Goal: Task Accomplishment & Management: Use online tool/utility

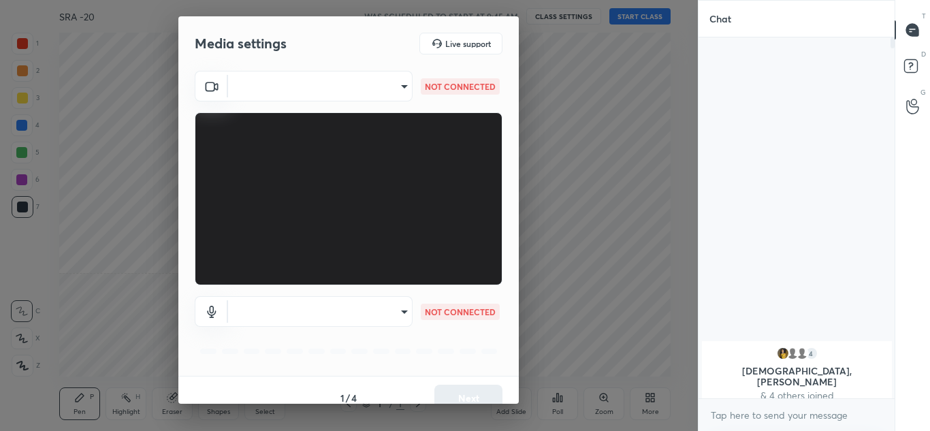
scroll to position [244, 192]
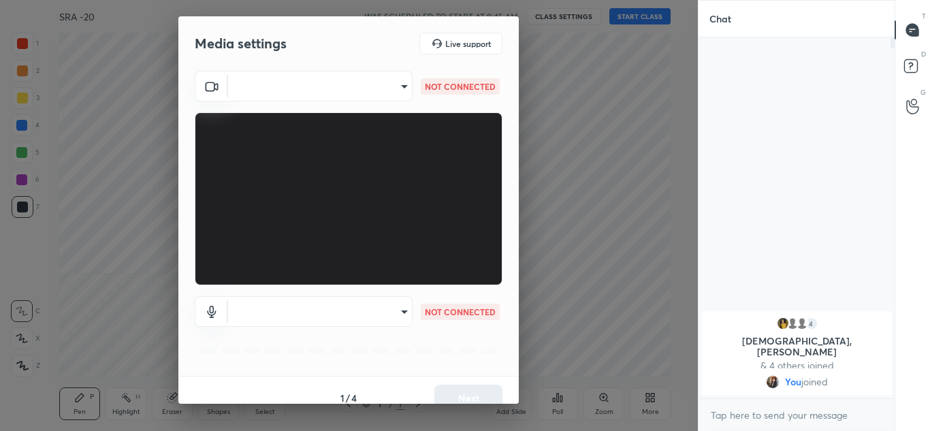
type input "82eca16725e831b5013016496946ea73536de61ab3031910c43ff7b3a795194e"
type input "default"
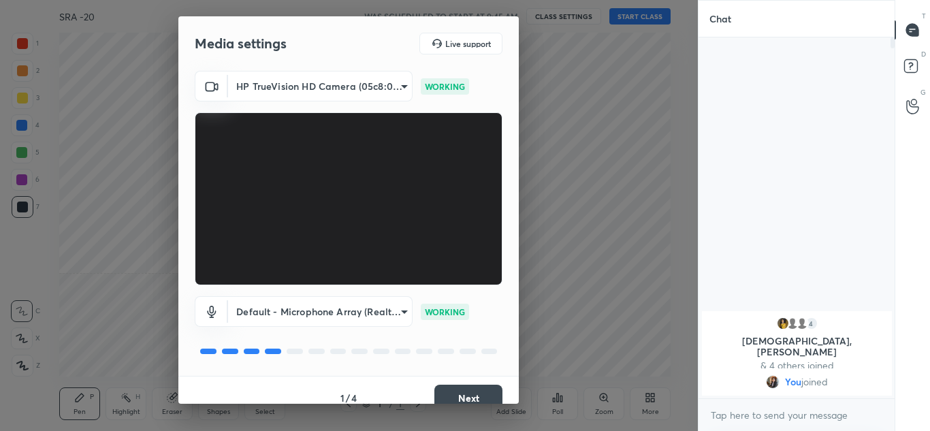
click at [491, 388] on button "Next" at bounding box center [468, 398] width 68 height 27
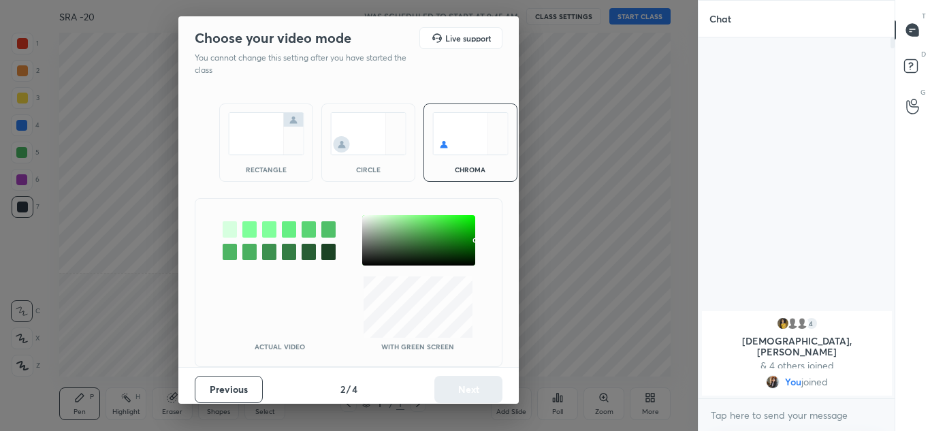
click at [384, 186] on div "rectangle circle chroma" at bounding box center [349, 142] width 292 height 111
click at [359, 153] on img at bounding box center [368, 133] width 76 height 43
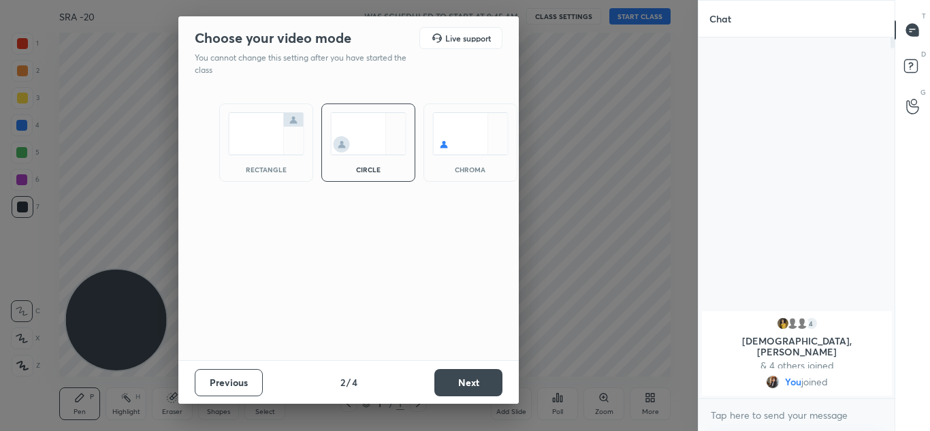
click at [485, 390] on button "Next" at bounding box center [468, 382] width 68 height 27
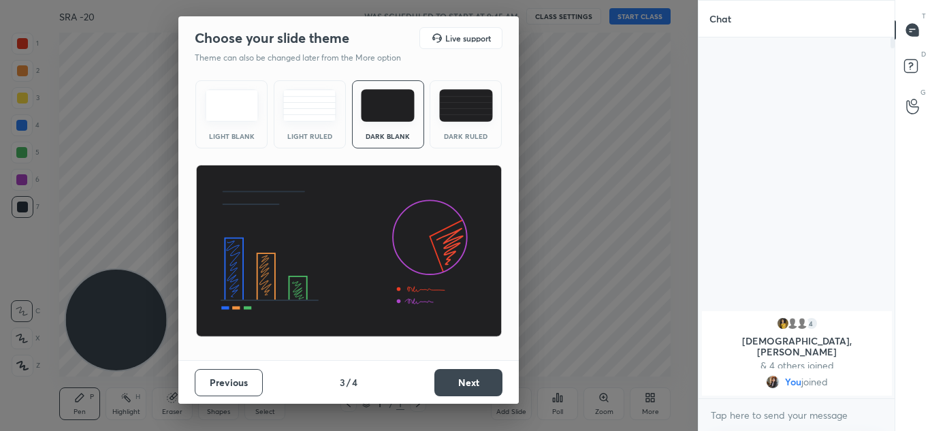
click at [460, 388] on button "Next" at bounding box center [468, 382] width 68 height 27
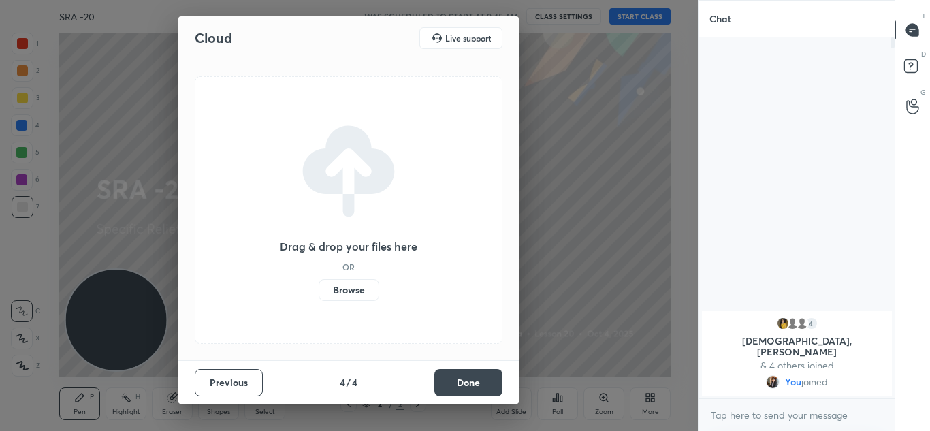
click at [460, 388] on button "Done" at bounding box center [468, 382] width 68 height 27
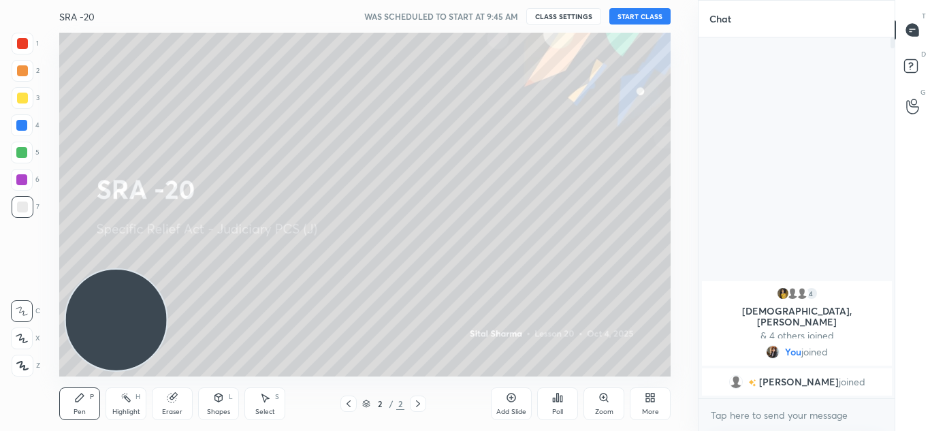
click at [15, 366] on div at bounding box center [23, 366] width 22 height 22
click at [636, 12] on button "START CLASS" at bounding box center [639, 16] width 61 height 16
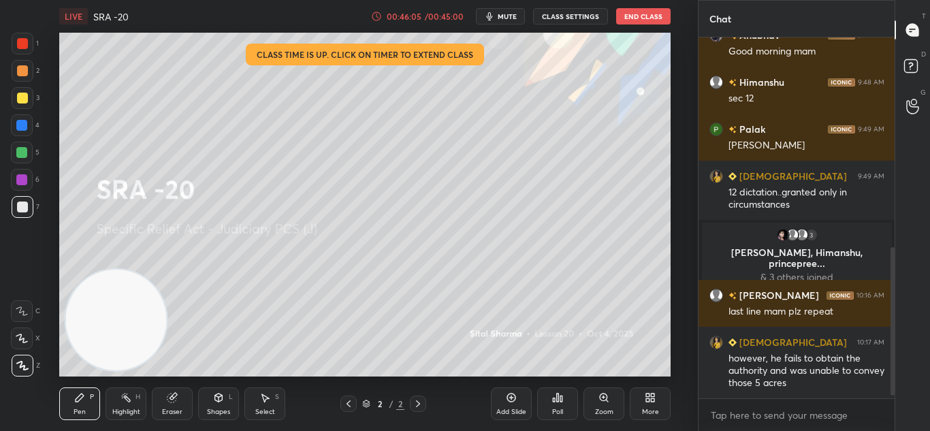
scroll to position [329, 192]
click at [629, 12] on button "End Class" at bounding box center [643, 16] width 54 height 16
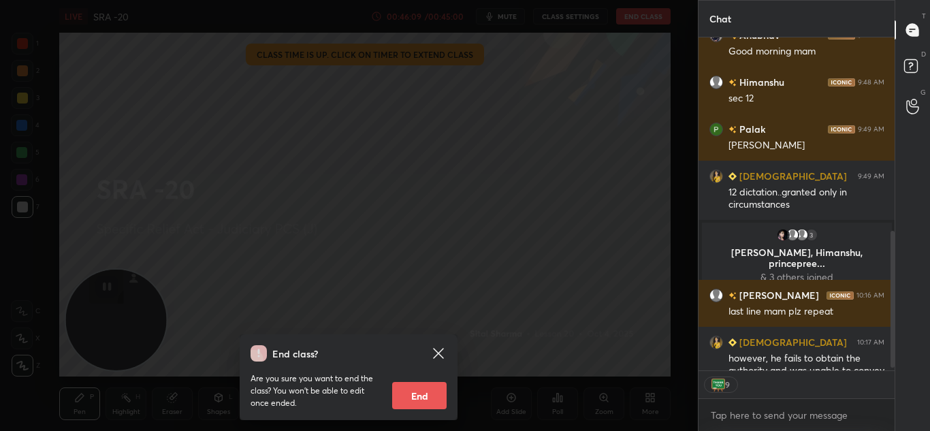
click at [428, 398] on button "End" at bounding box center [419, 395] width 54 height 27
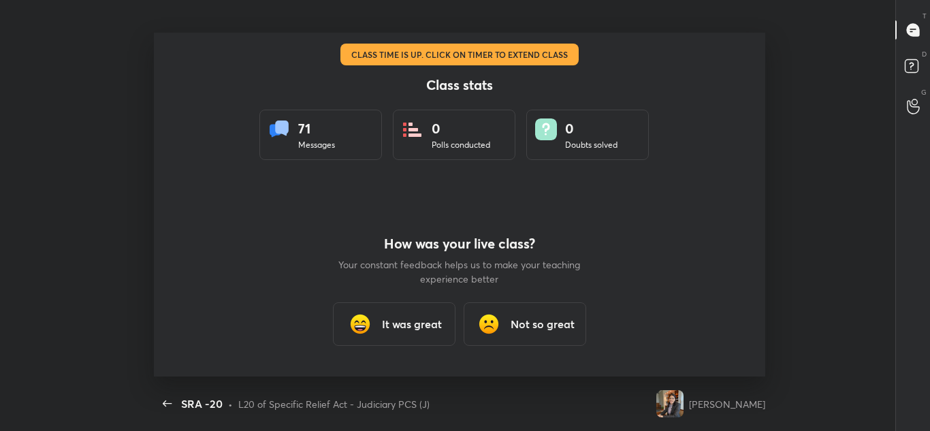
scroll to position [5, 1]
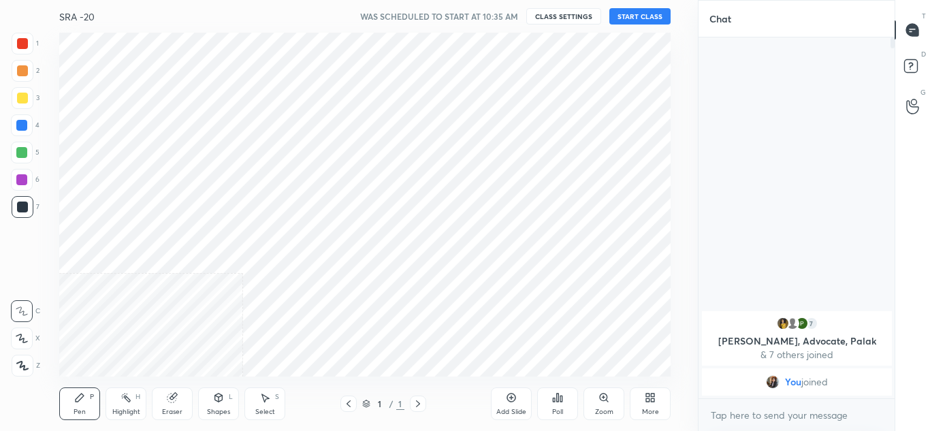
scroll to position [67730, 67430]
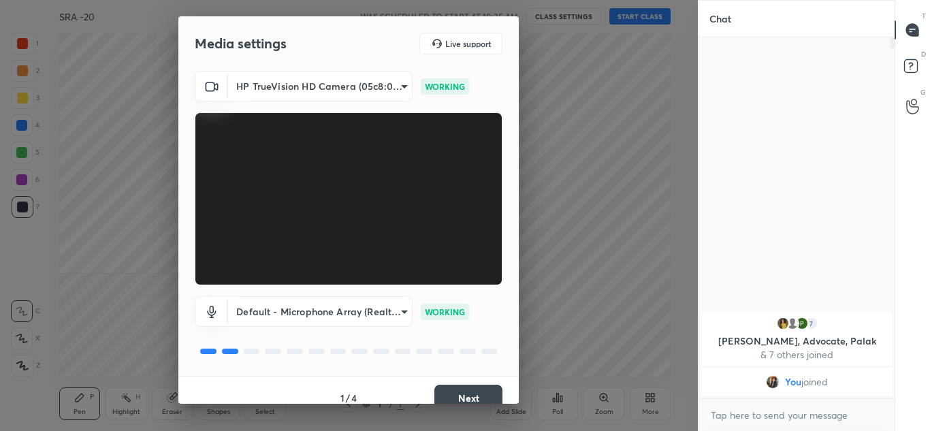
click at [460, 389] on button "Next" at bounding box center [468, 398] width 68 height 27
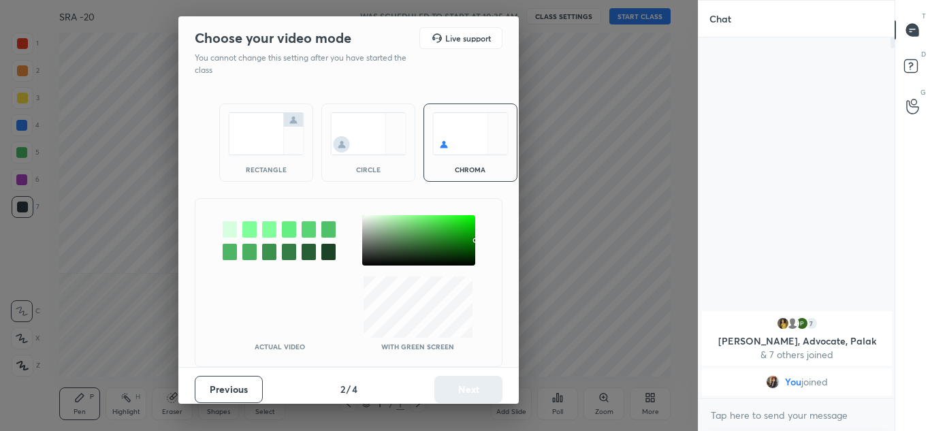
click at [393, 142] on img at bounding box center [368, 133] width 76 height 43
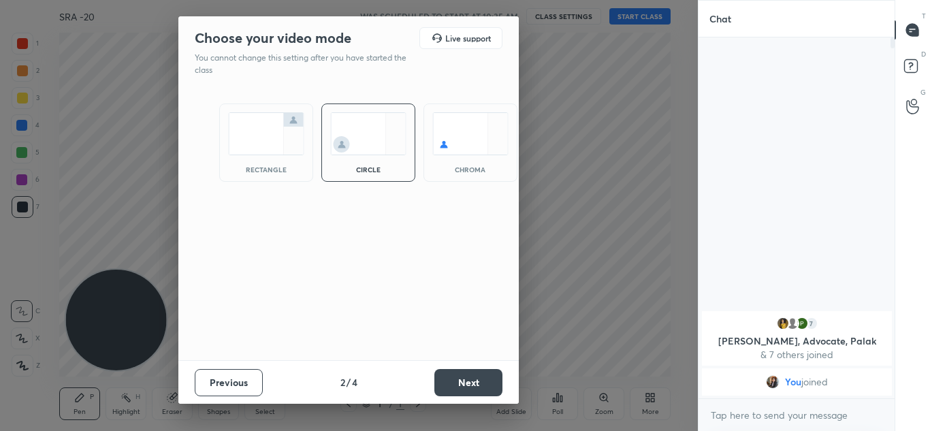
click at [480, 375] on button "Next" at bounding box center [468, 382] width 68 height 27
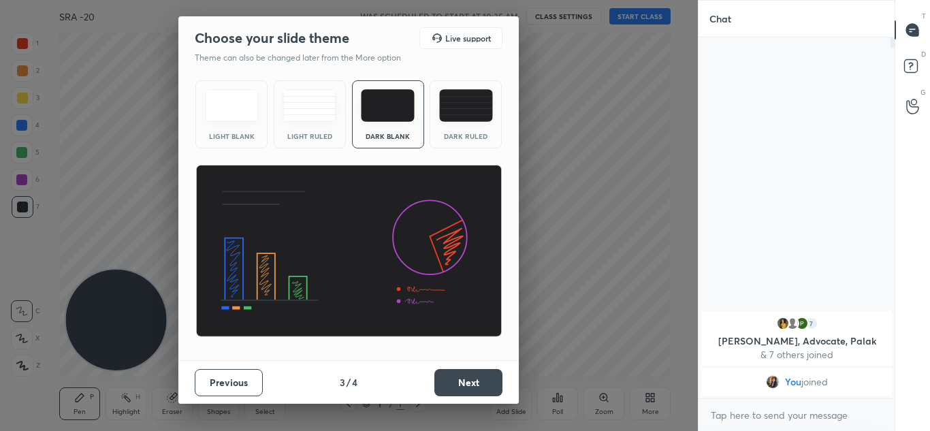
click at [480, 375] on button "Next" at bounding box center [468, 382] width 68 height 27
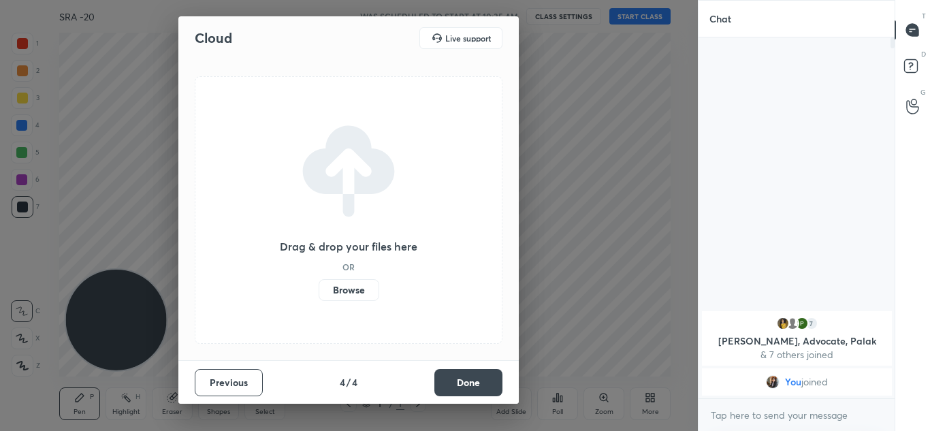
click at [480, 375] on button "Done" at bounding box center [468, 382] width 68 height 27
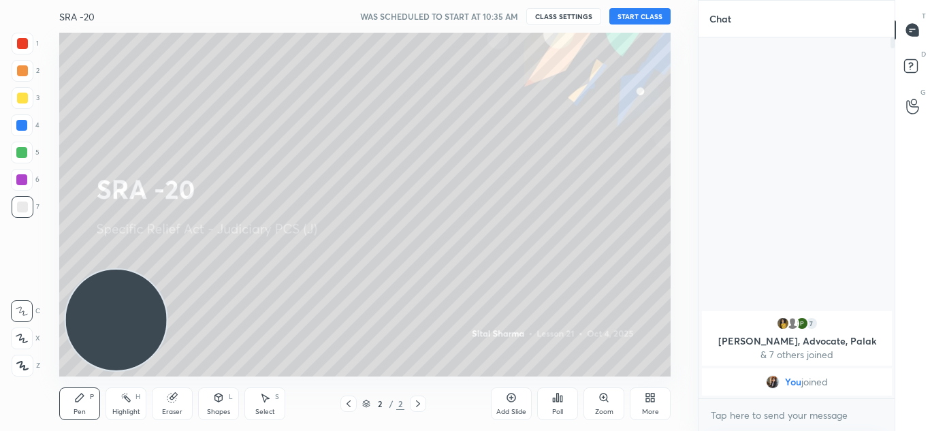
click at [22, 355] on div at bounding box center [23, 366] width 22 height 22
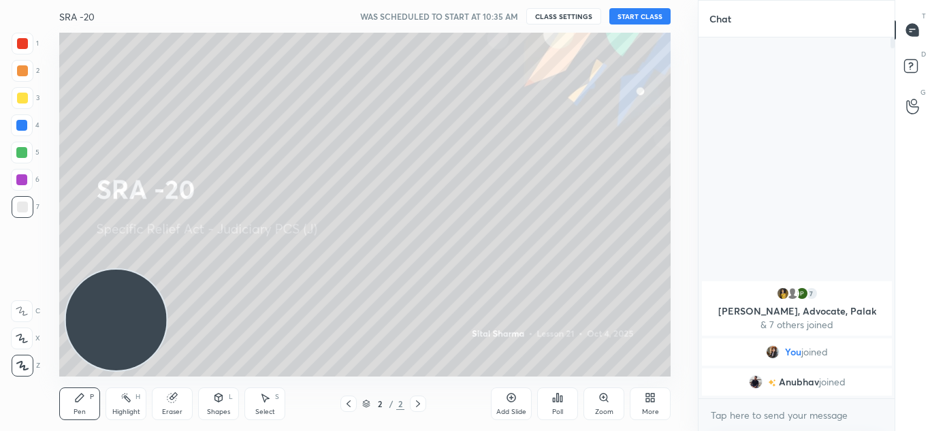
click at [642, 18] on button "START CLASS" at bounding box center [639, 16] width 61 height 16
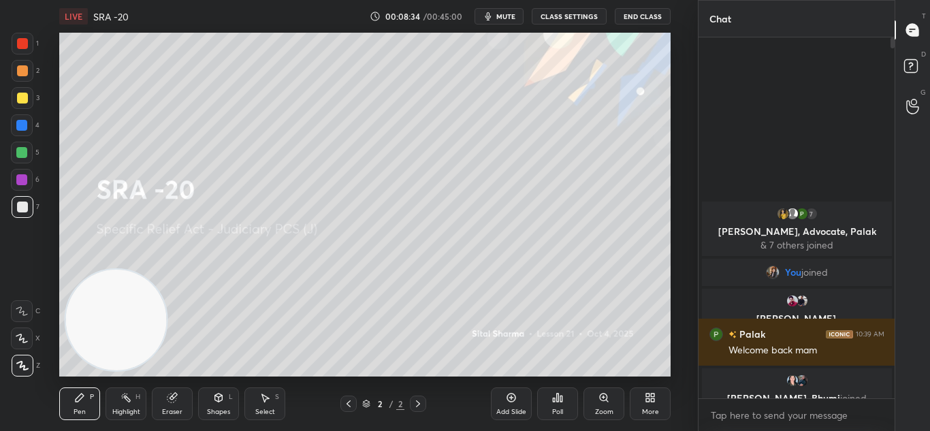
click at [490, 16] on icon "button" at bounding box center [488, 16] width 6 height 8
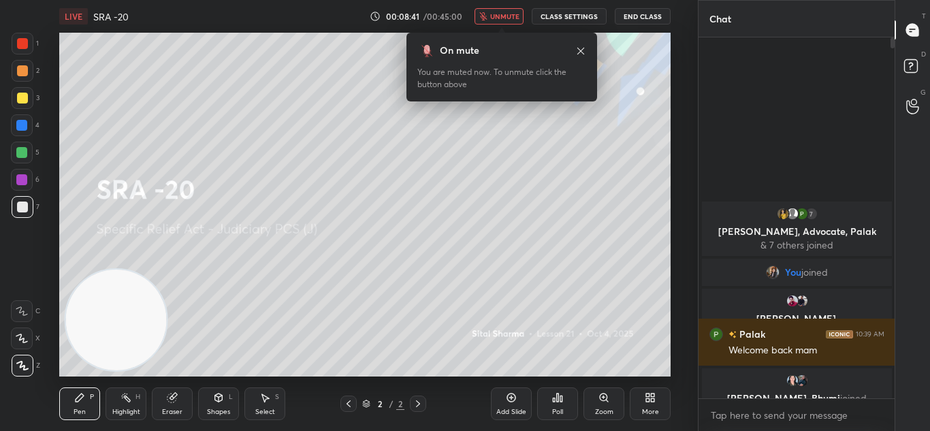
click at [496, 13] on span "unmute" at bounding box center [504, 17] width 29 height 10
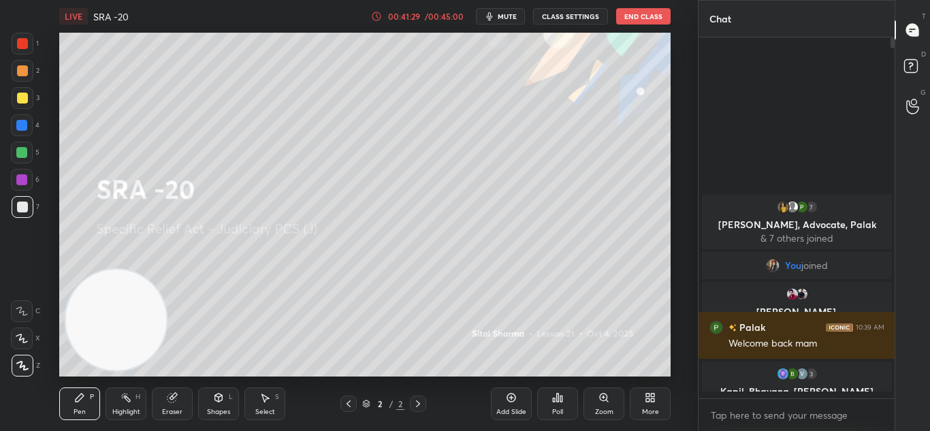
scroll to position [357, 192]
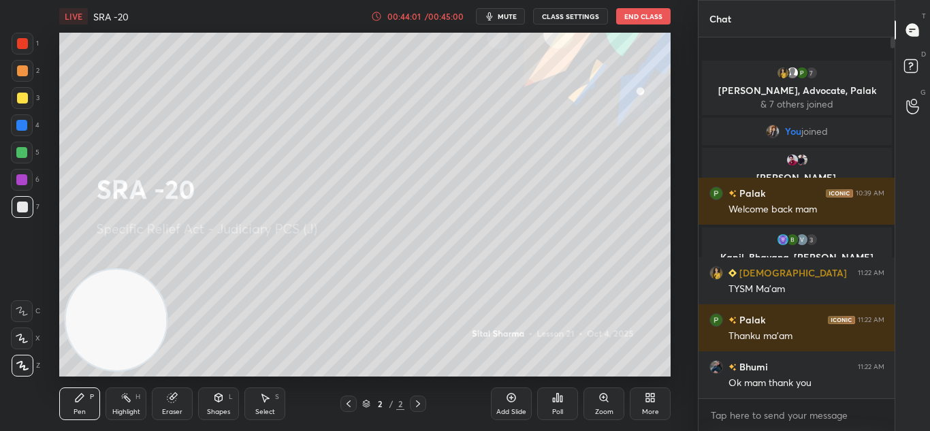
click at [645, 7] on div "LIVE SRA -20 00:44:01 / 00:45:00 mute CLASS SETTINGS End Class" at bounding box center [364, 16] width 611 height 33
click at [628, 14] on button "End Class" at bounding box center [643, 16] width 54 height 16
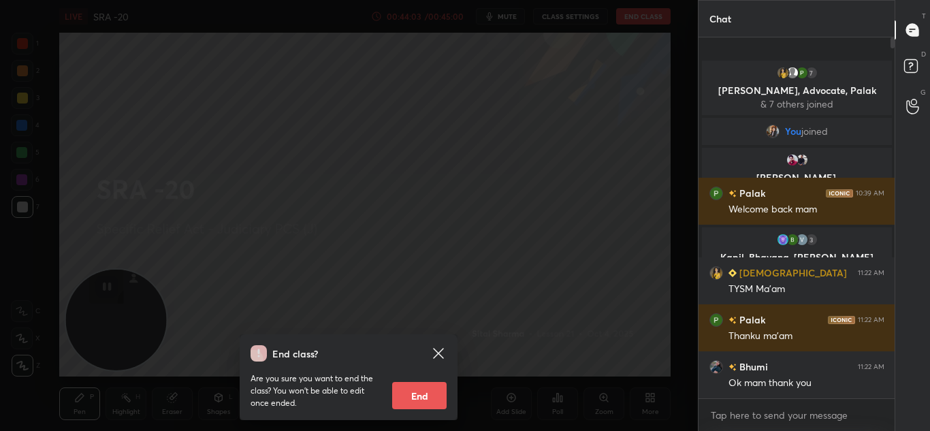
click at [411, 387] on button "End" at bounding box center [419, 395] width 54 height 27
type textarea "x"
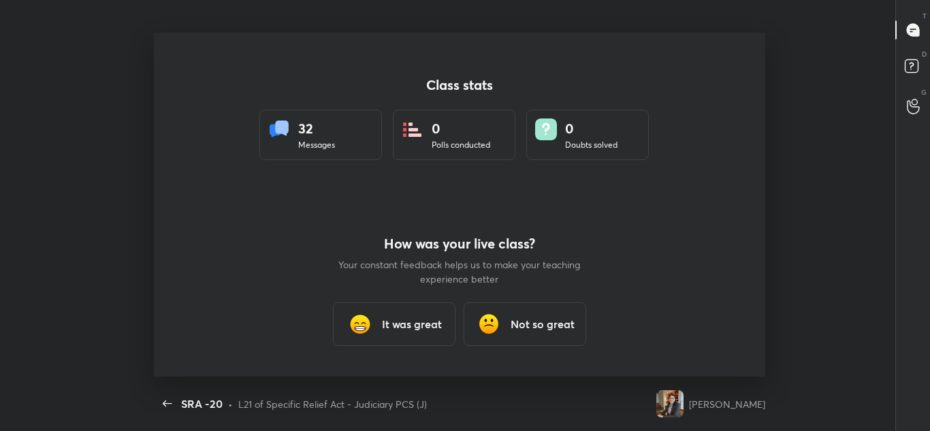
scroll to position [344, 841]
